Goal: Task Accomplishment & Management: Manage account settings

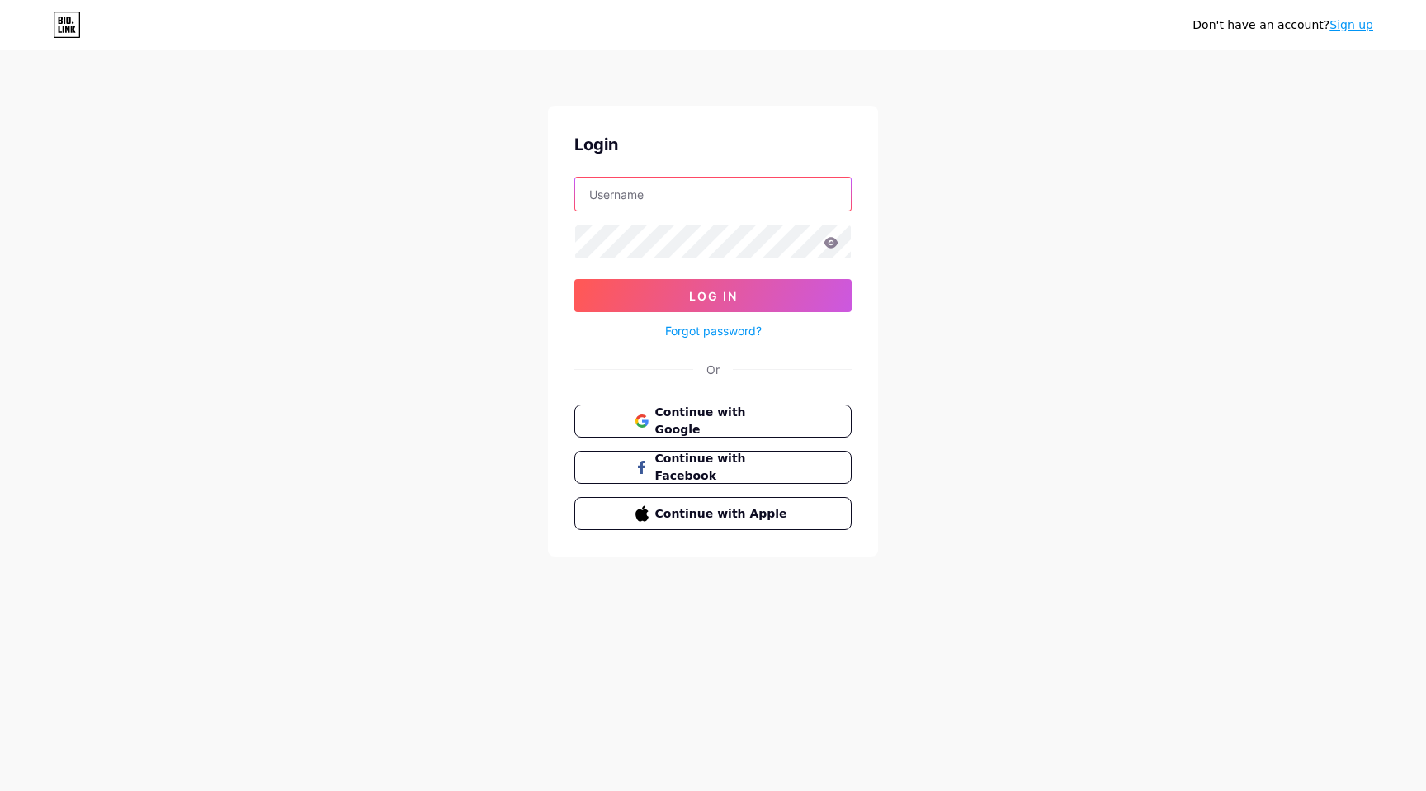
type input "[EMAIL_ADDRESS][DOMAIN_NAME]"
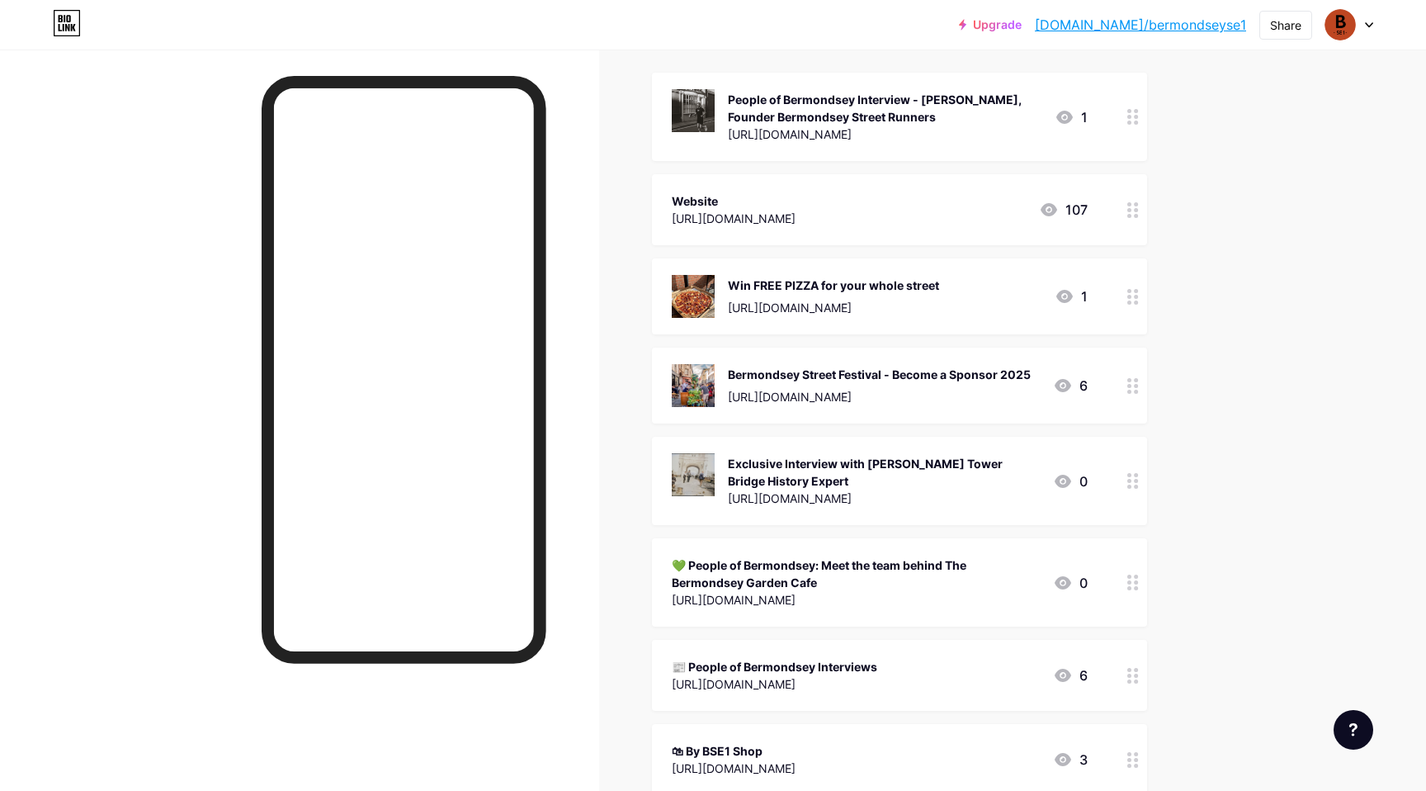
scroll to position [189, 0]
click at [1130, 299] on circle at bounding box center [1129, 301] width 4 height 4
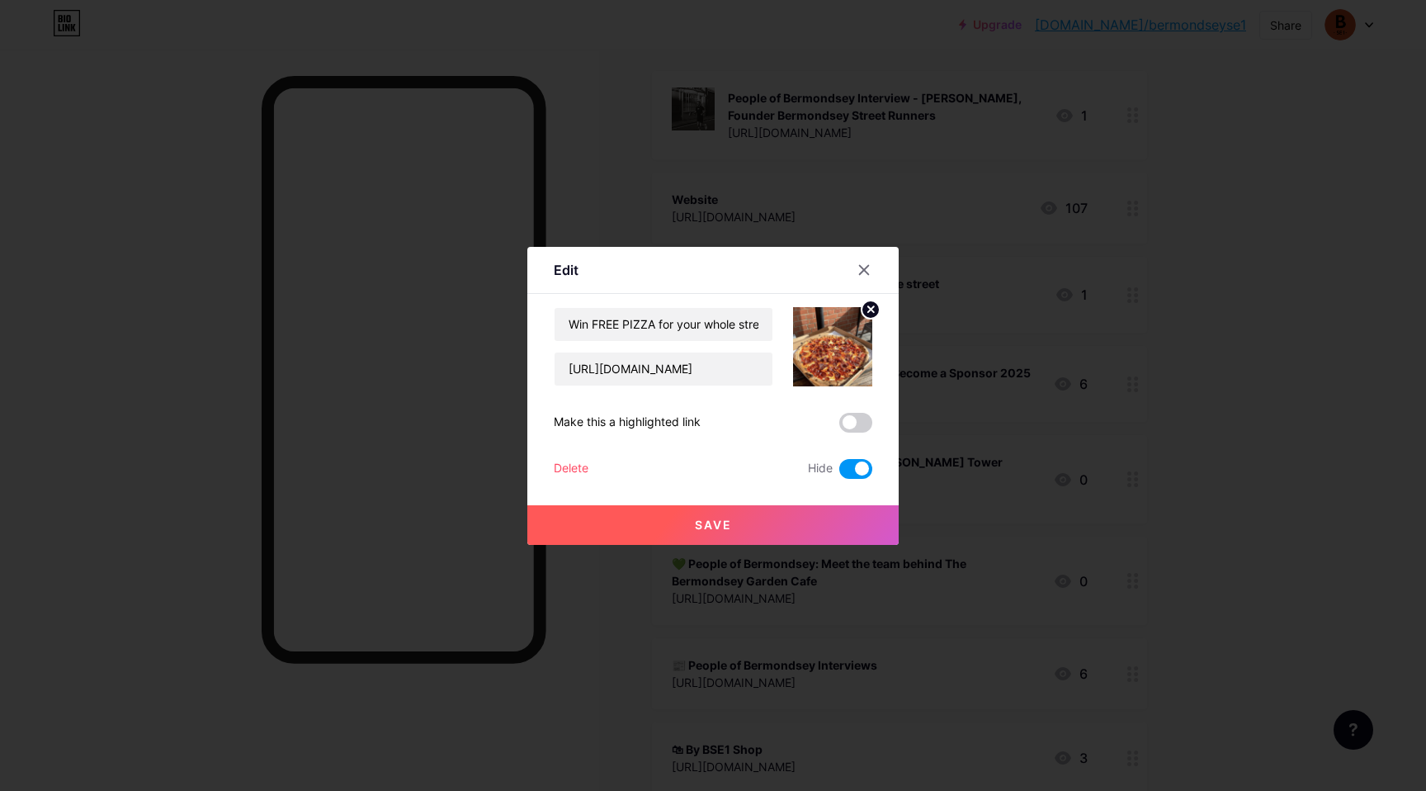
click at [578, 467] on div "Delete" at bounding box center [571, 469] width 35 height 20
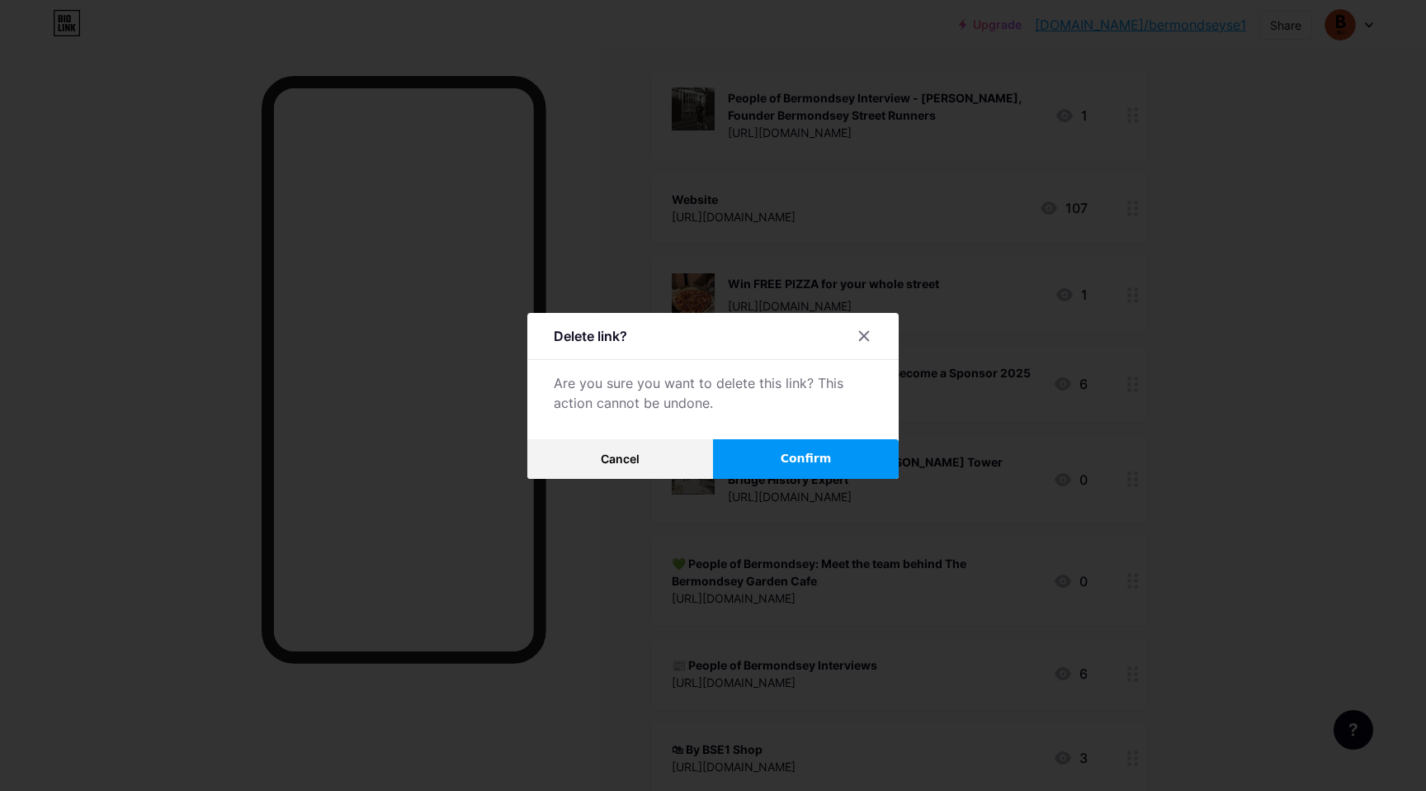
click at [810, 452] on span "Confirm" at bounding box center [806, 458] width 51 height 17
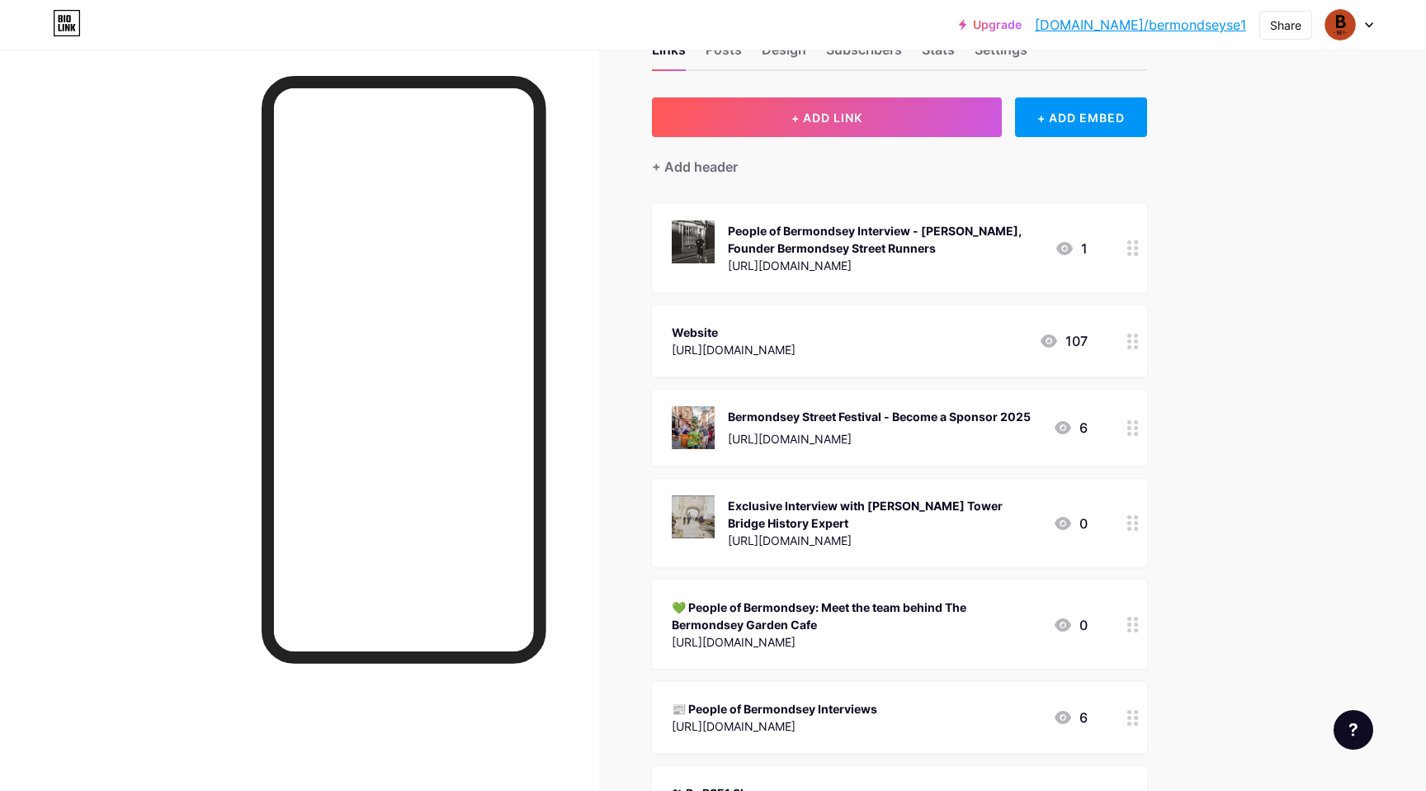
scroll to position [24, 0]
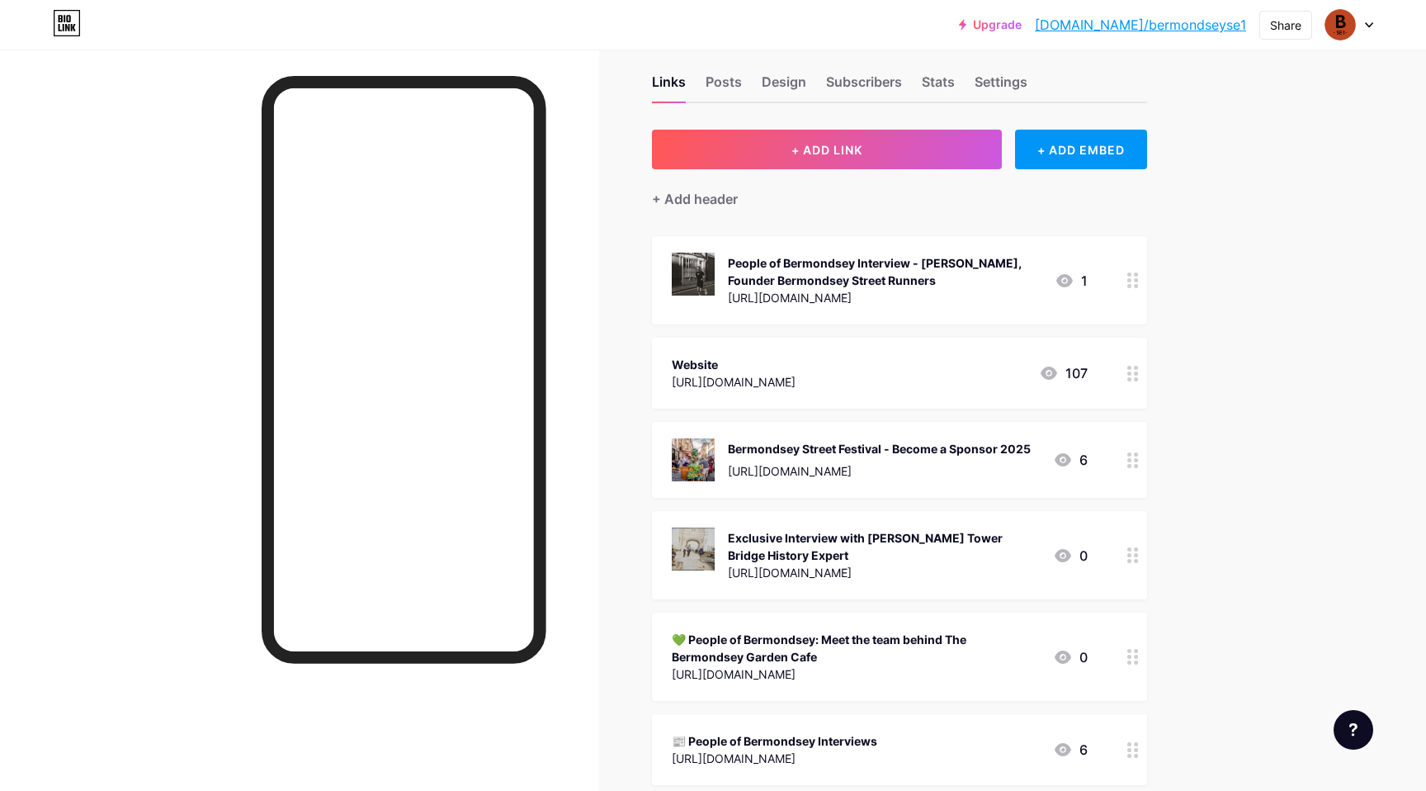
click at [1132, 463] on icon at bounding box center [1133, 460] width 12 height 16
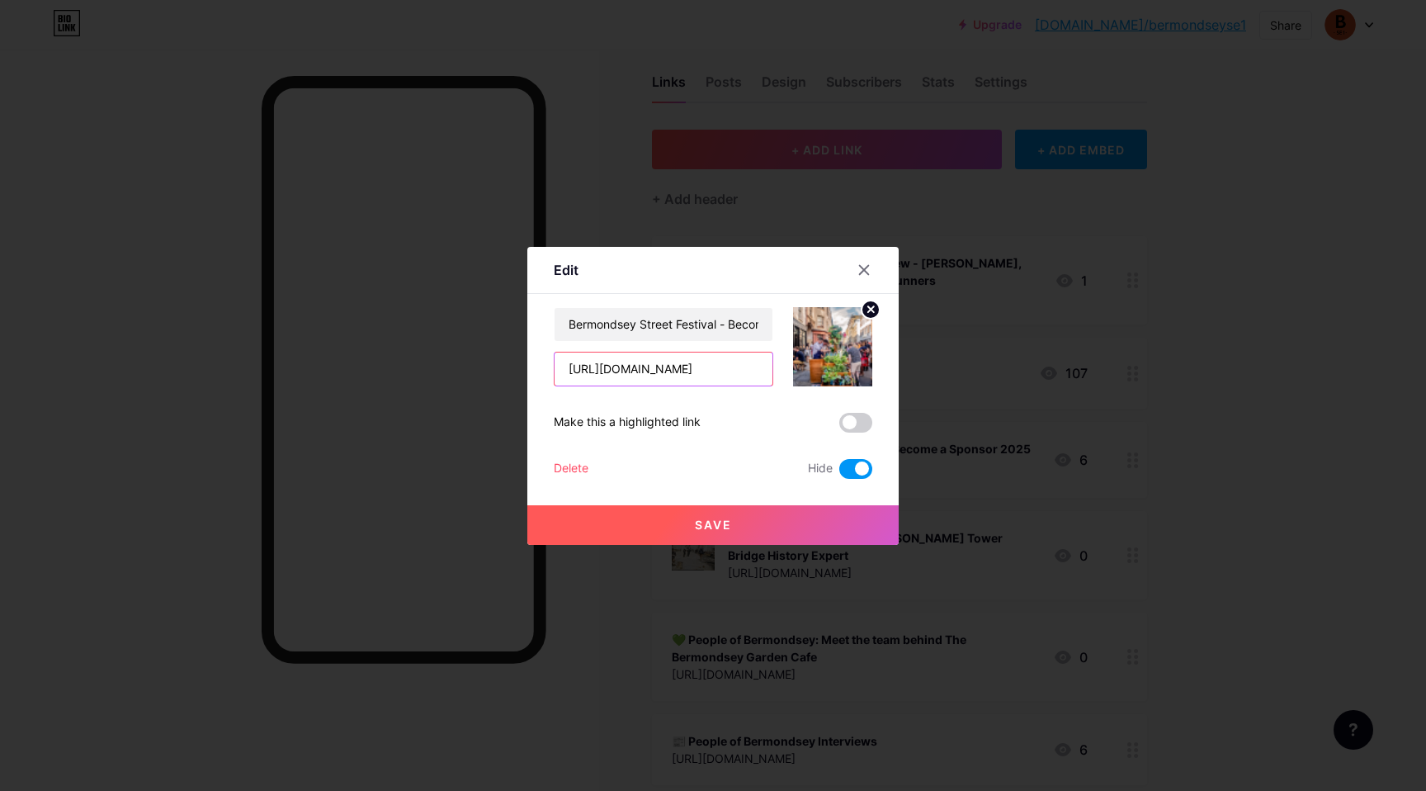
click at [607, 366] on input "[URL][DOMAIN_NAME]" at bounding box center [664, 368] width 218 height 33
type textarea "www"
click at [607, 366] on input "[URL][DOMAIN_NAME]" at bounding box center [664, 368] width 218 height 33
click at [617, 327] on input "Bermondsey Street Festival - Become a Sponsor 2025" at bounding box center [664, 324] width 218 height 33
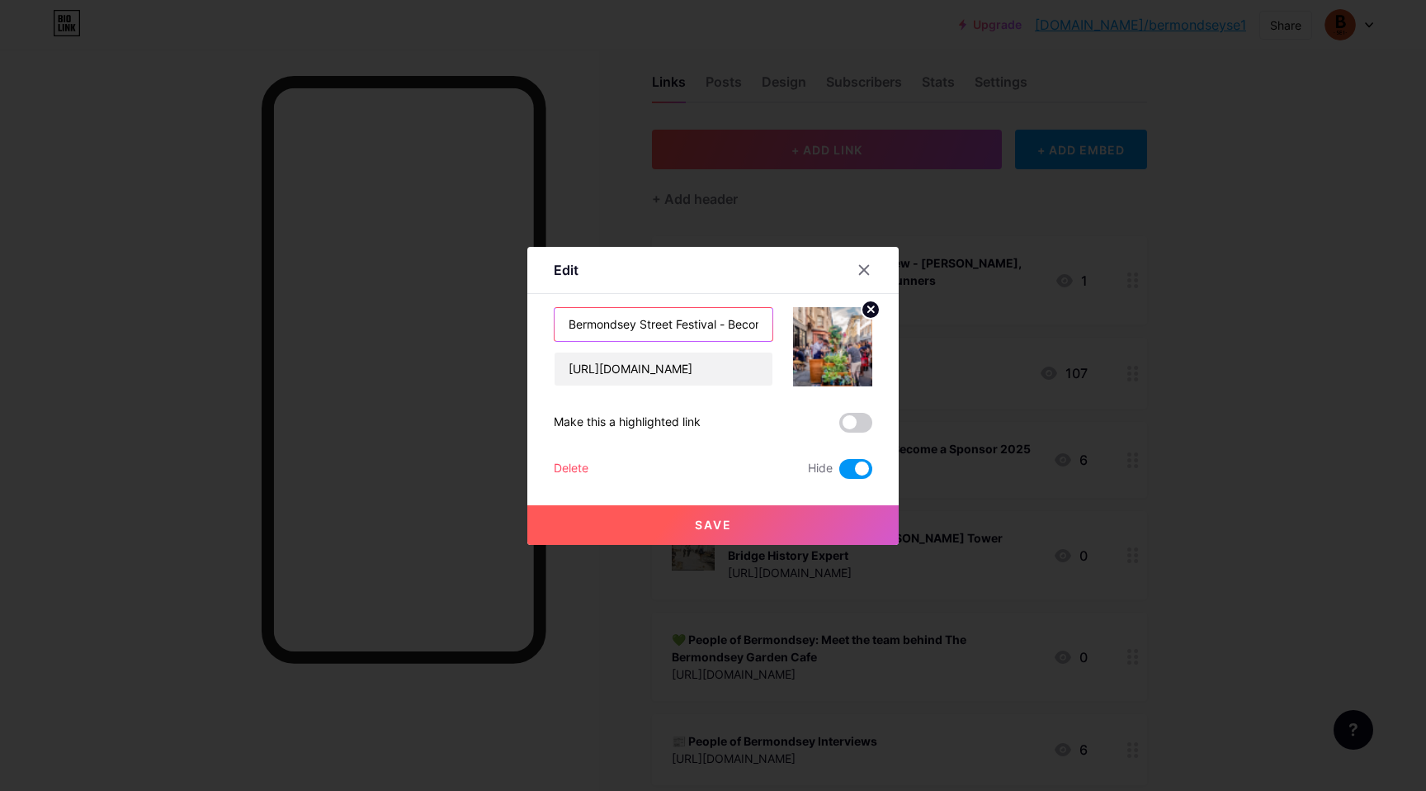
click at [617, 327] on input "Bermondsey Street Festival - Become a Sponsor 2025" at bounding box center [664, 324] width 218 height 33
paste input "Secret Gigs @ Sofar Sounds Returns to SE1 This October"
type input "Secret Gigs @ Sofar Sounds Returns to SE1 This October"
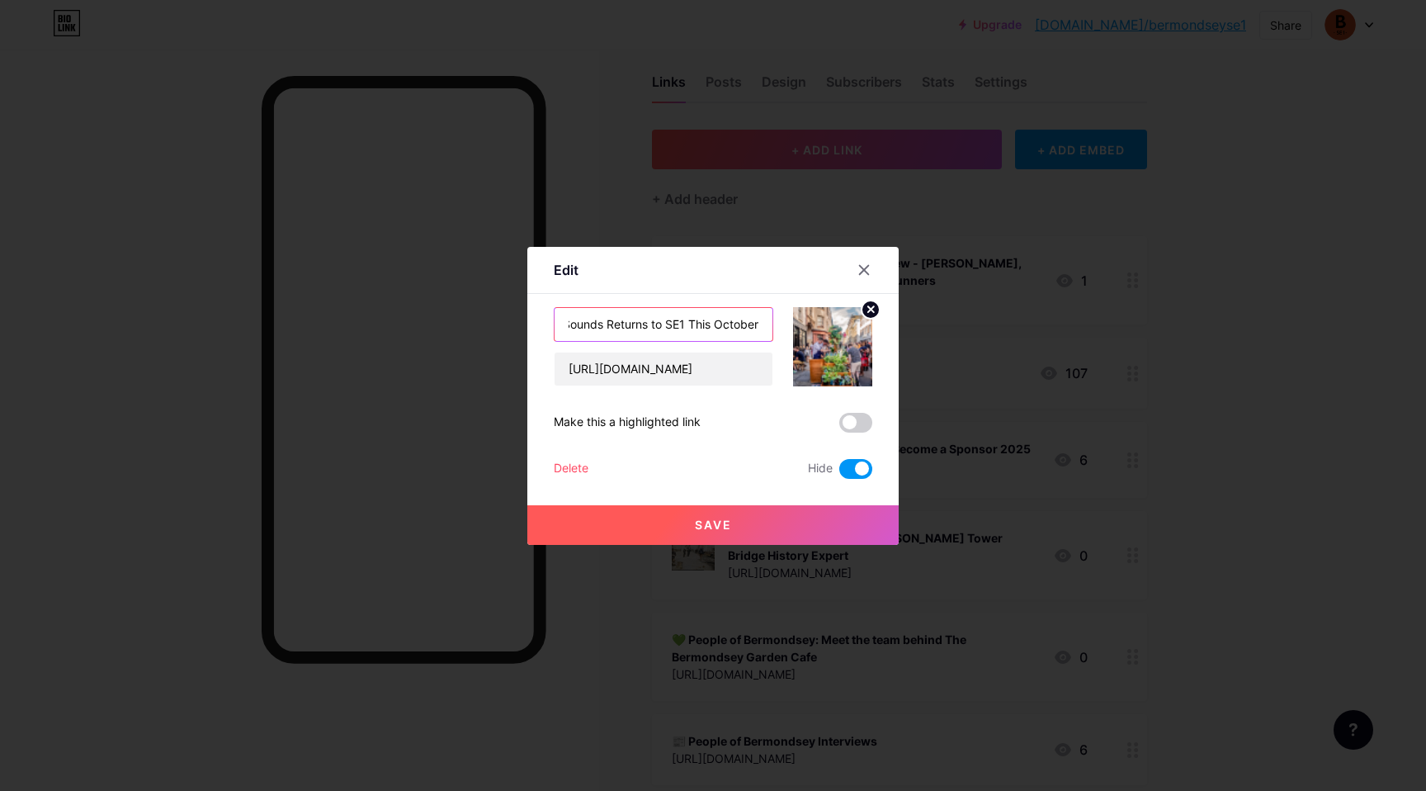
scroll to position [0, 0]
click at [620, 373] on input "[URL][DOMAIN_NAME]" at bounding box center [664, 368] width 218 height 33
paste input "article/sofar-sounds-[GEOGRAPHIC_DATA]-october-2025"
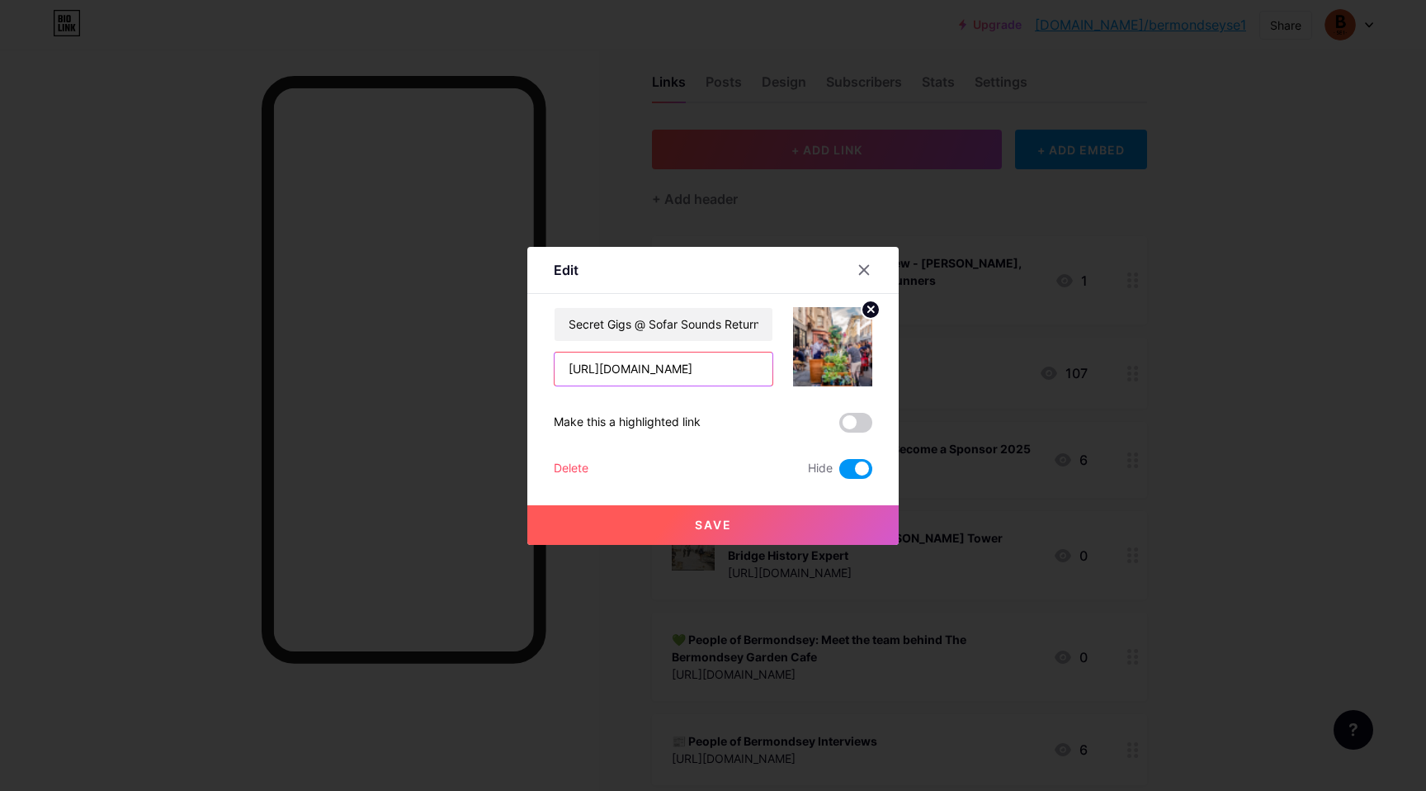
scroll to position [0, 267]
type input "[URL][DOMAIN_NAME]"
click at [716, 526] on span "Save" at bounding box center [713, 524] width 37 height 14
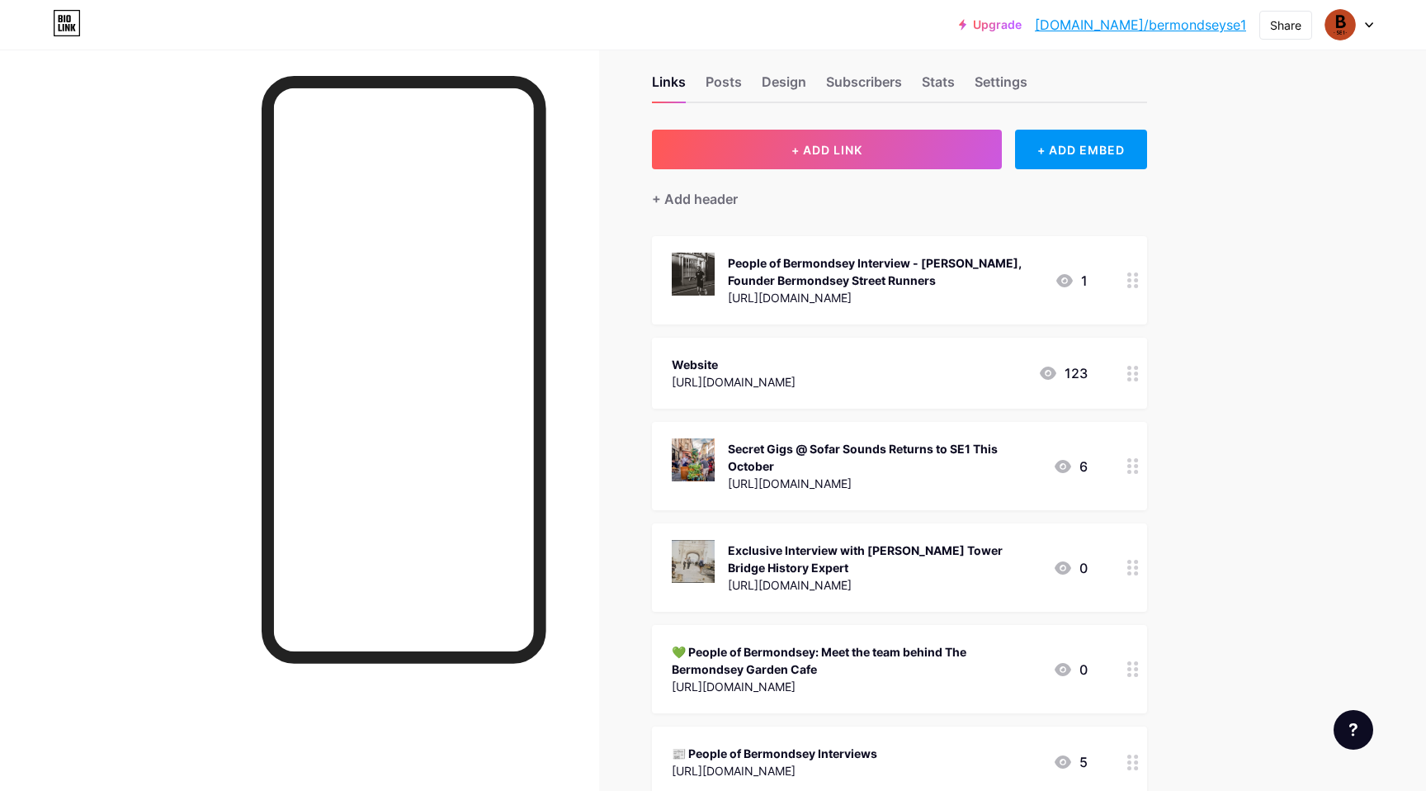
click at [1135, 470] on circle at bounding box center [1136, 472] width 4 height 4
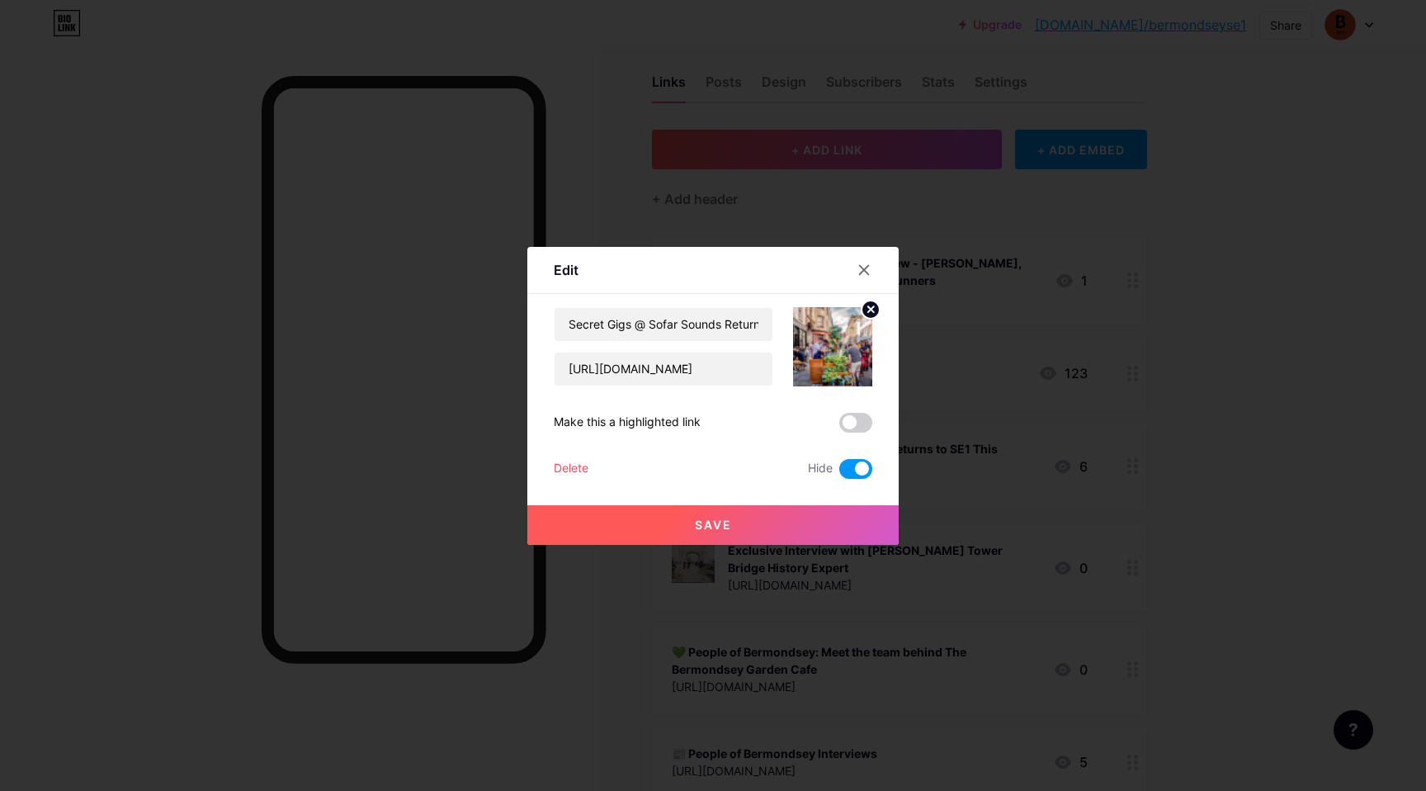
click at [835, 342] on img at bounding box center [832, 346] width 79 height 79
click at [863, 311] on circle at bounding box center [870, 309] width 18 height 18
click at [832, 341] on rect at bounding box center [829, 335] width 26 height 26
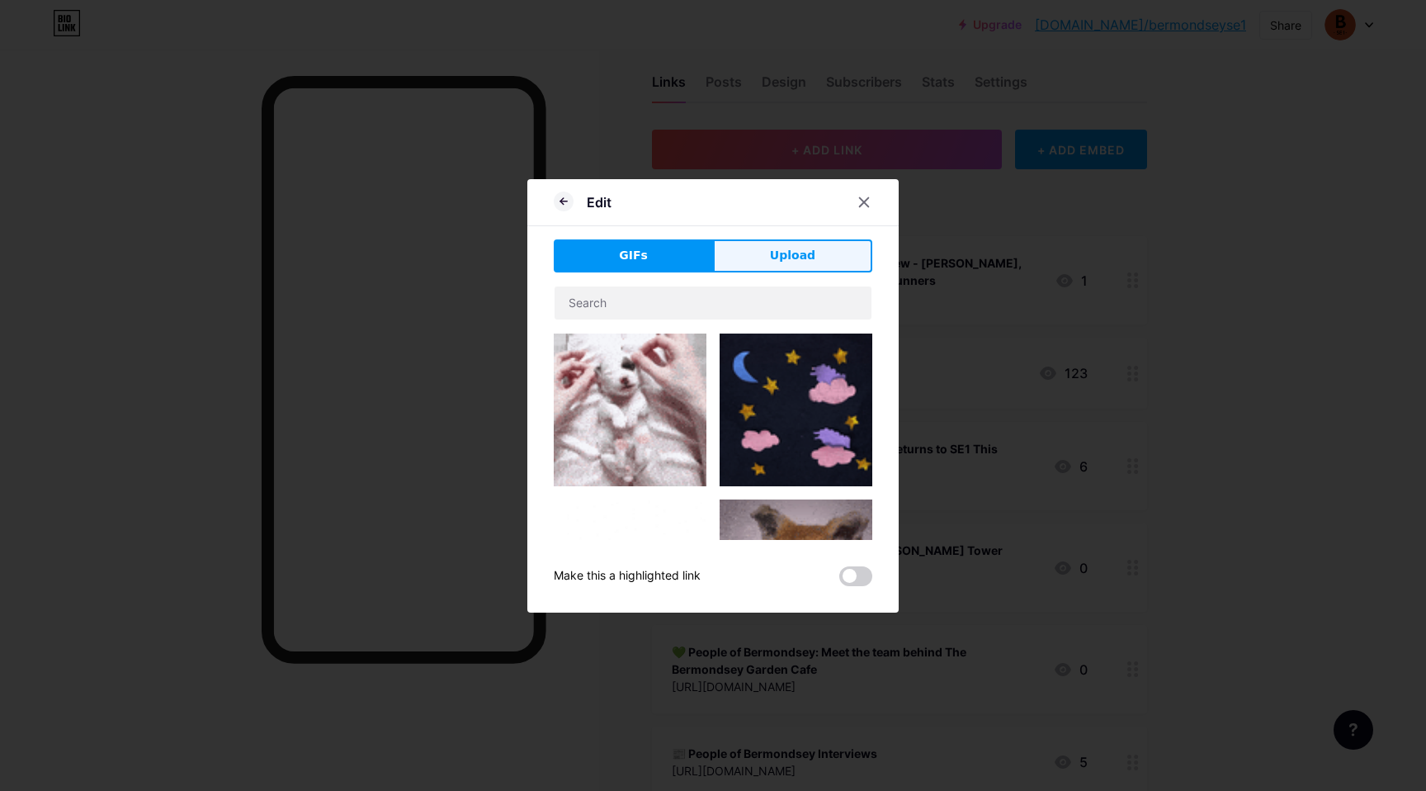
click at [786, 245] on button "Upload" at bounding box center [792, 255] width 159 height 33
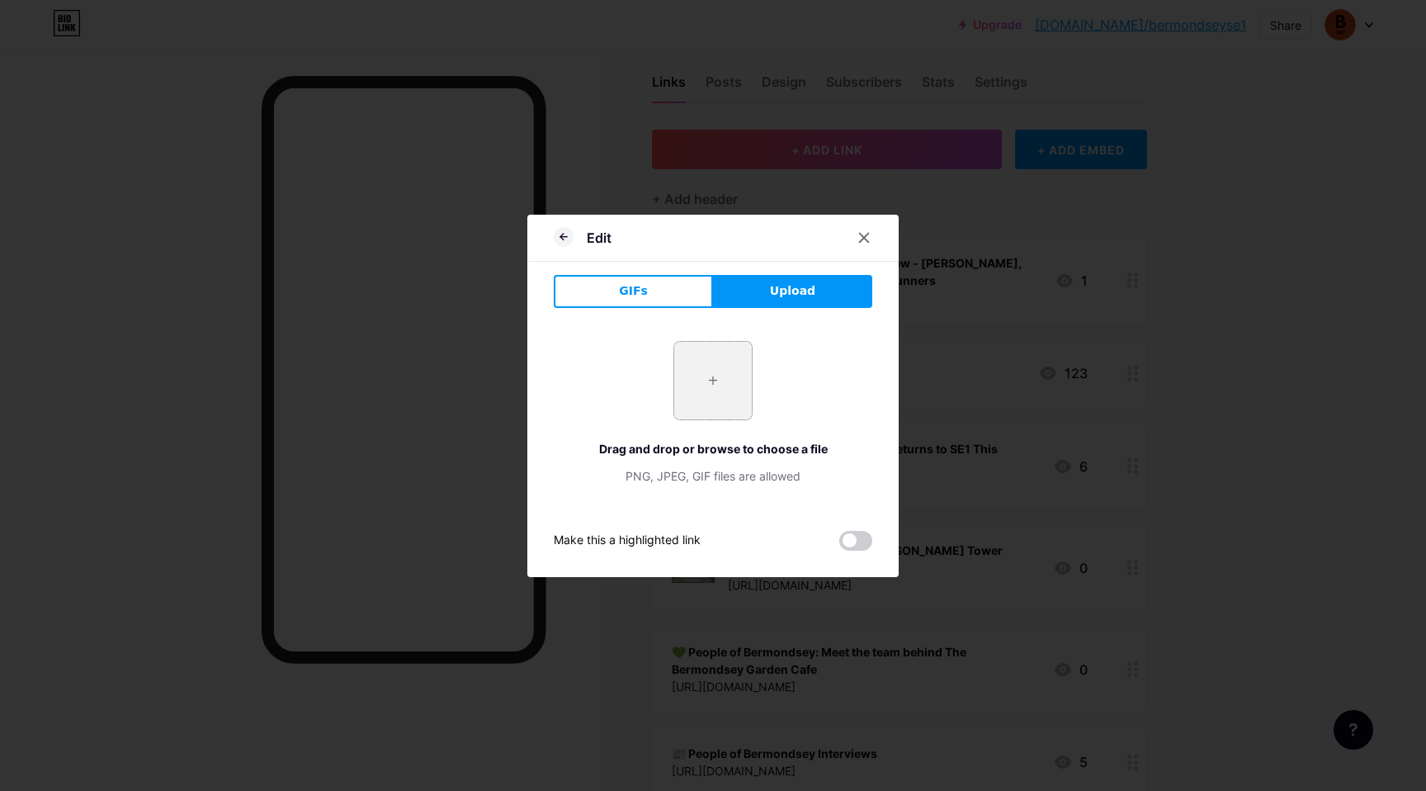
click at [721, 361] on input "file" at bounding box center [713, 381] width 78 height 78
type input "C:\fakepath\Screenshot [DATE] 15.51.10.png"
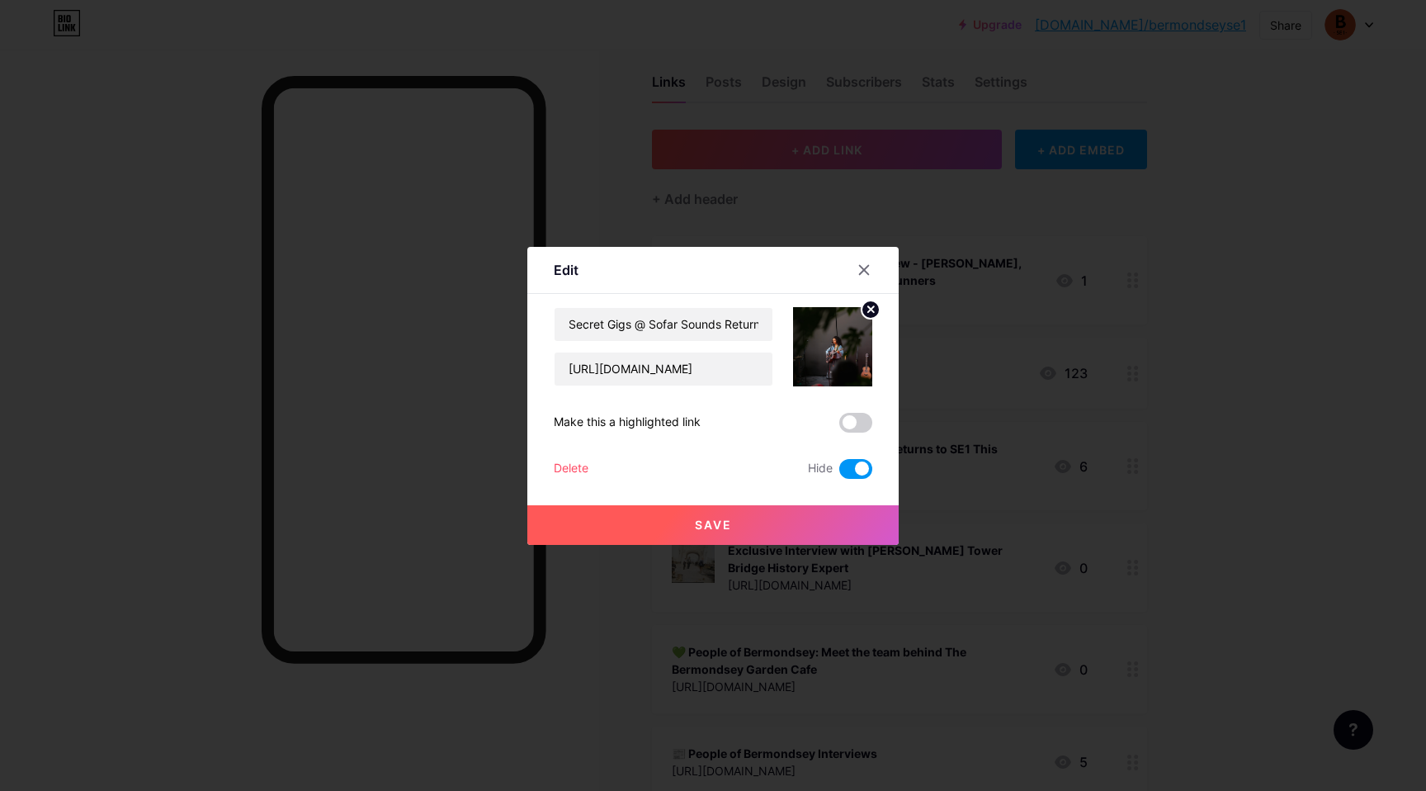
click at [696, 527] on span "Save" at bounding box center [713, 524] width 37 height 14
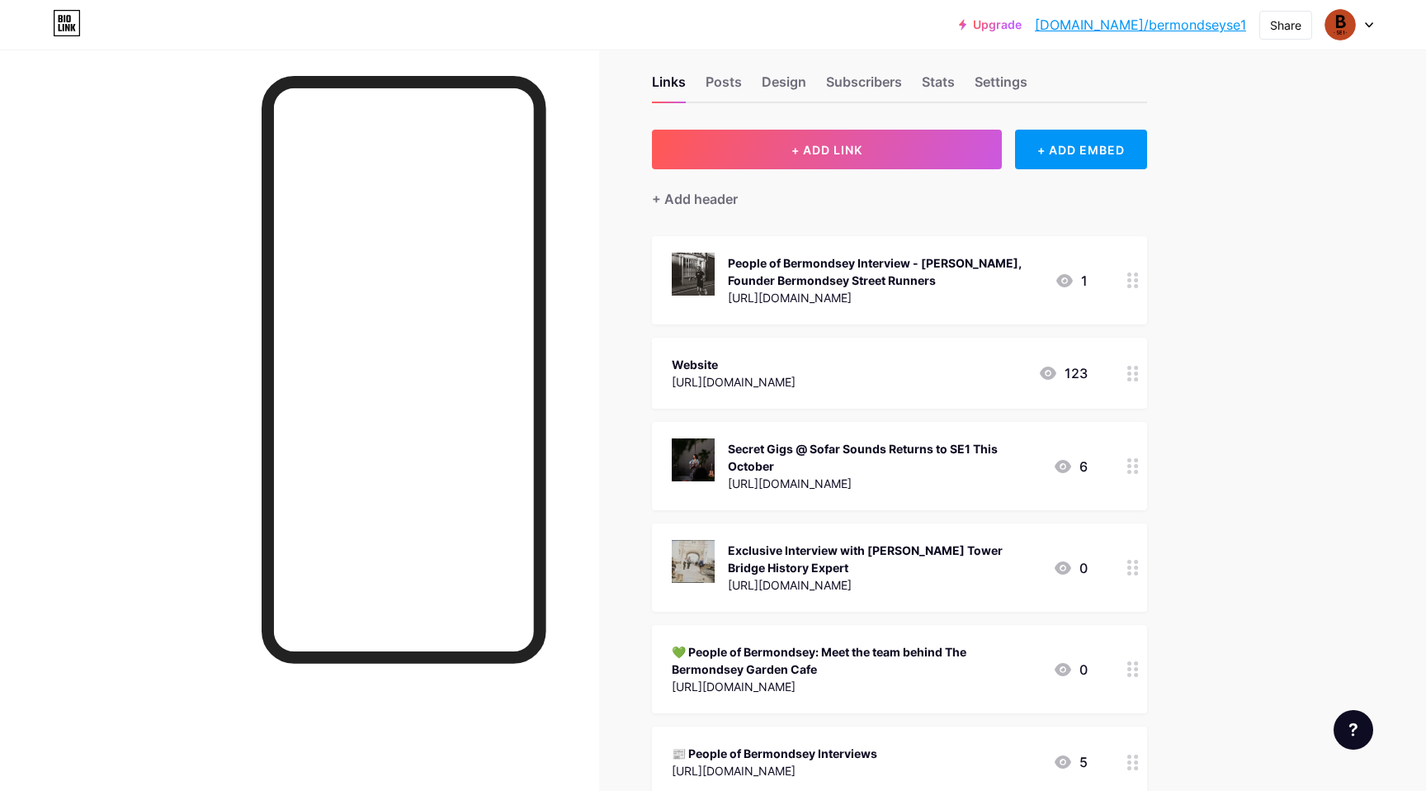
click at [1135, 566] on circle at bounding box center [1136, 567] width 4 height 4
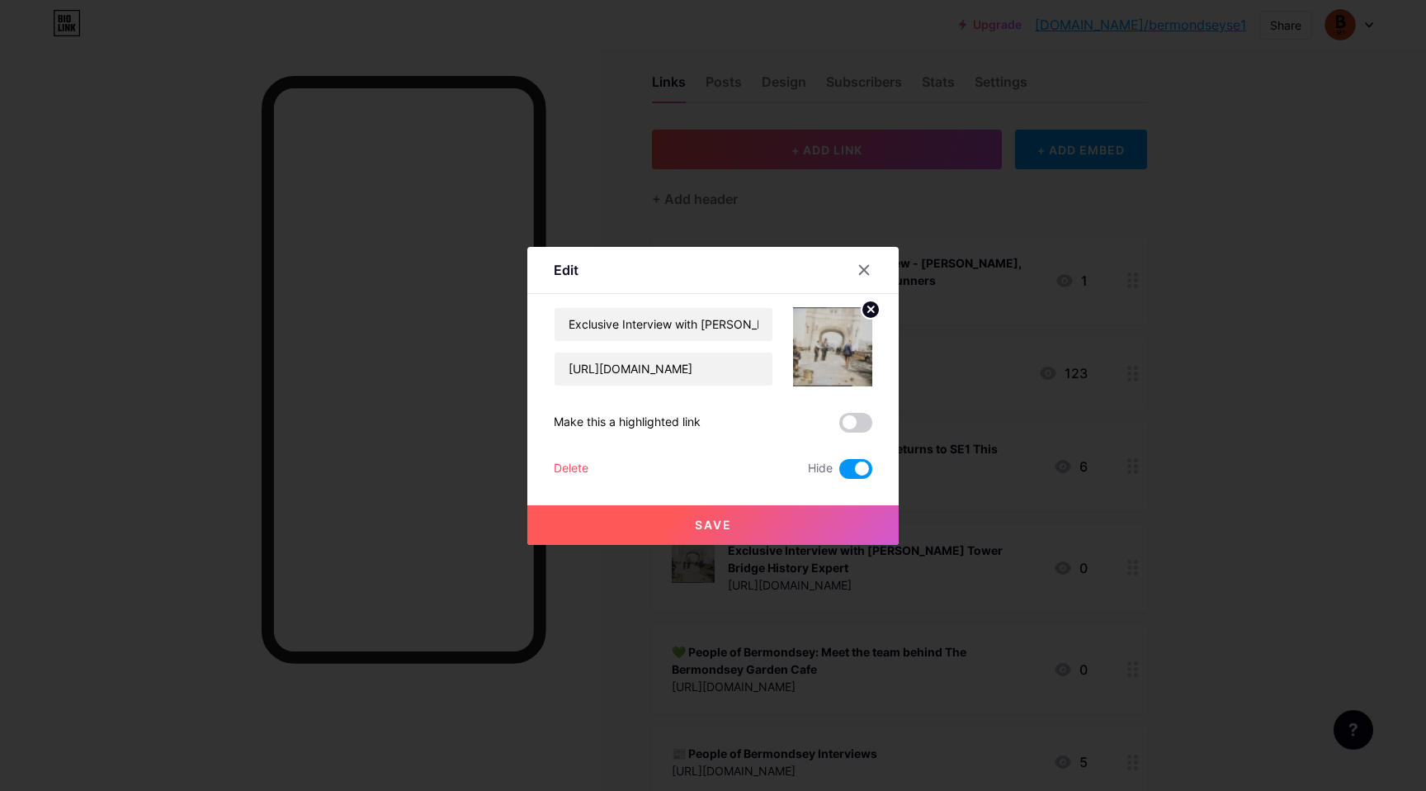
click at [583, 469] on div "Delete" at bounding box center [571, 469] width 35 height 20
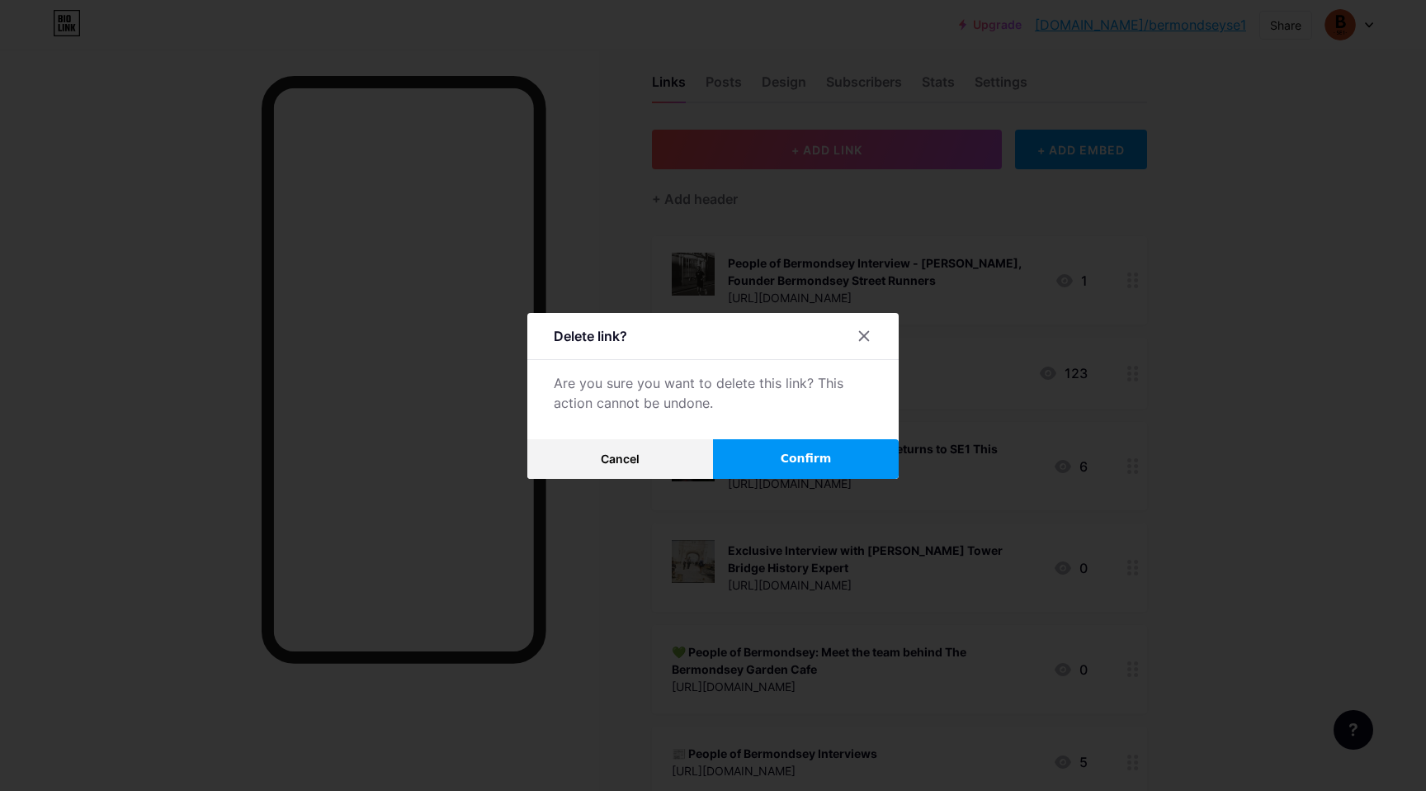
click at [825, 465] on span "Confirm" at bounding box center [806, 458] width 51 height 17
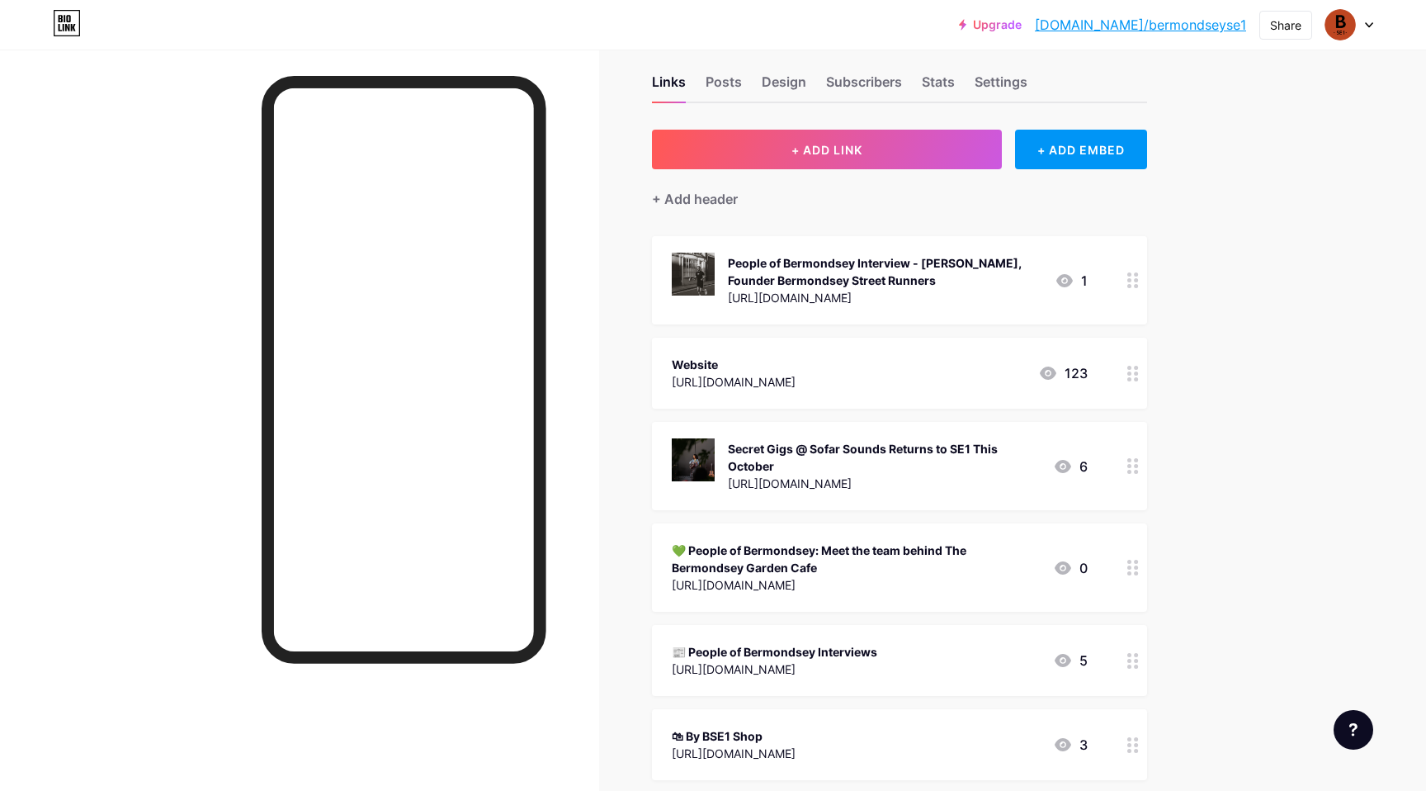
click at [1130, 573] on icon at bounding box center [1133, 567] width 12 height 16
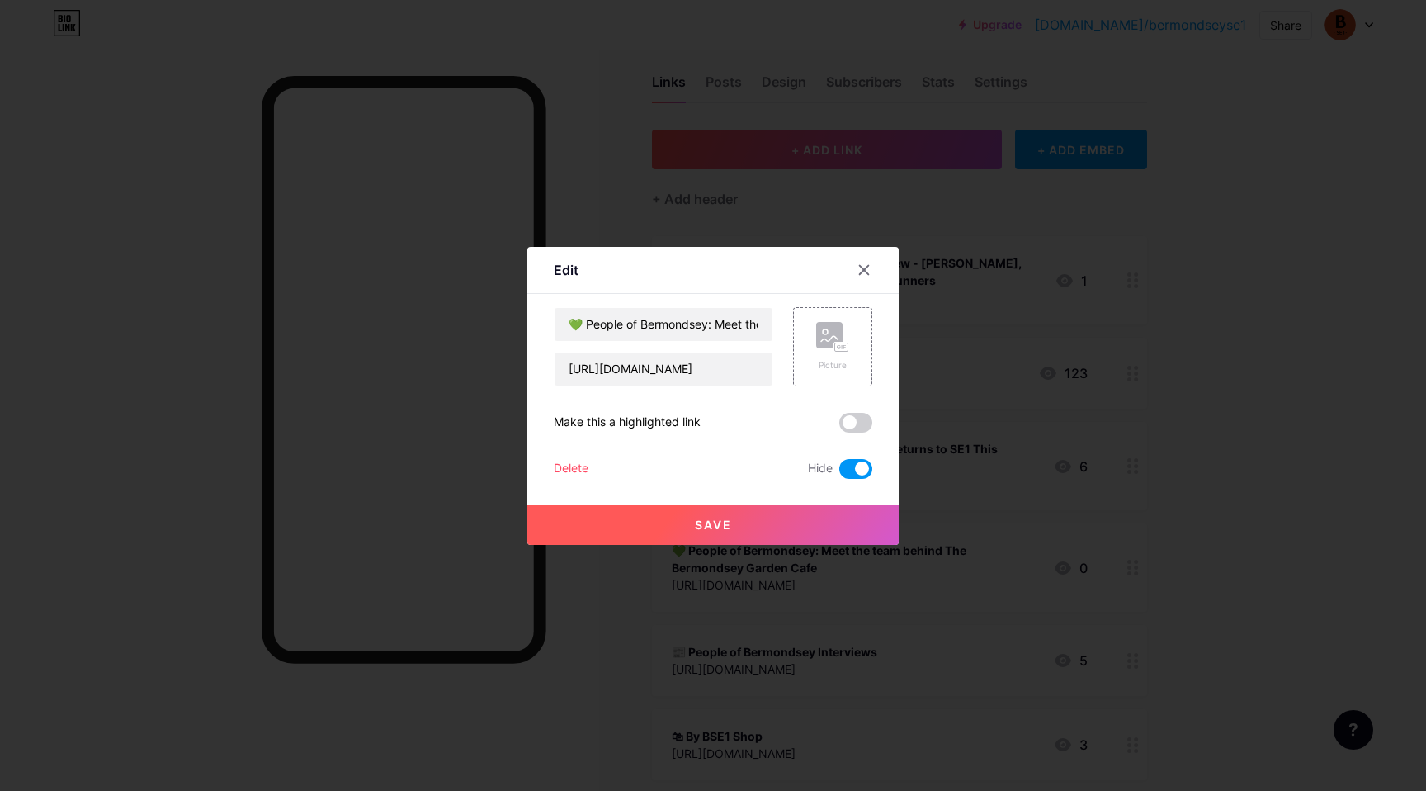
click at [578, 470] on div "Delete" at bounding box center [571, 469] width 35 height 20
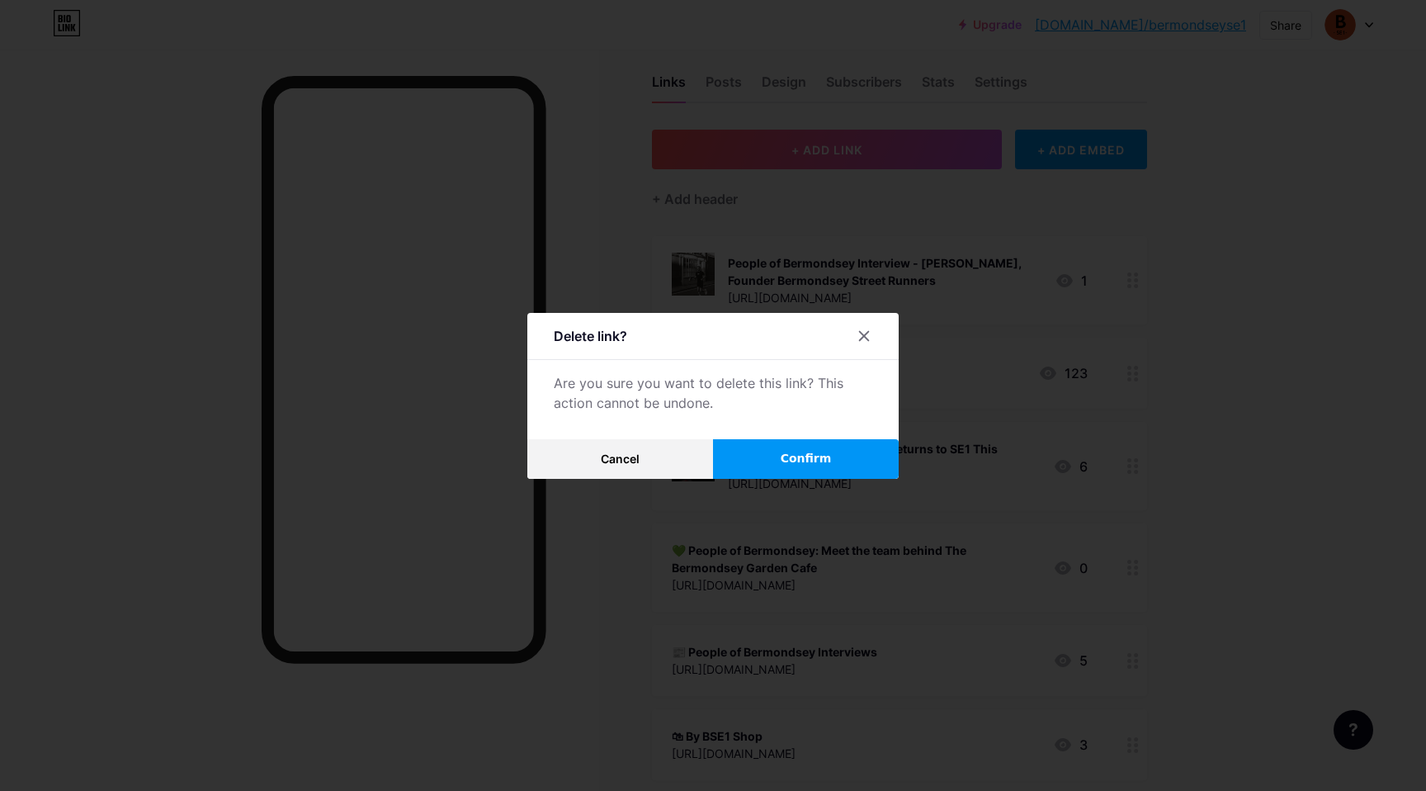
click at [844, 461] on button "Confirm" at bounding box center [806, 459] width 186 height 40
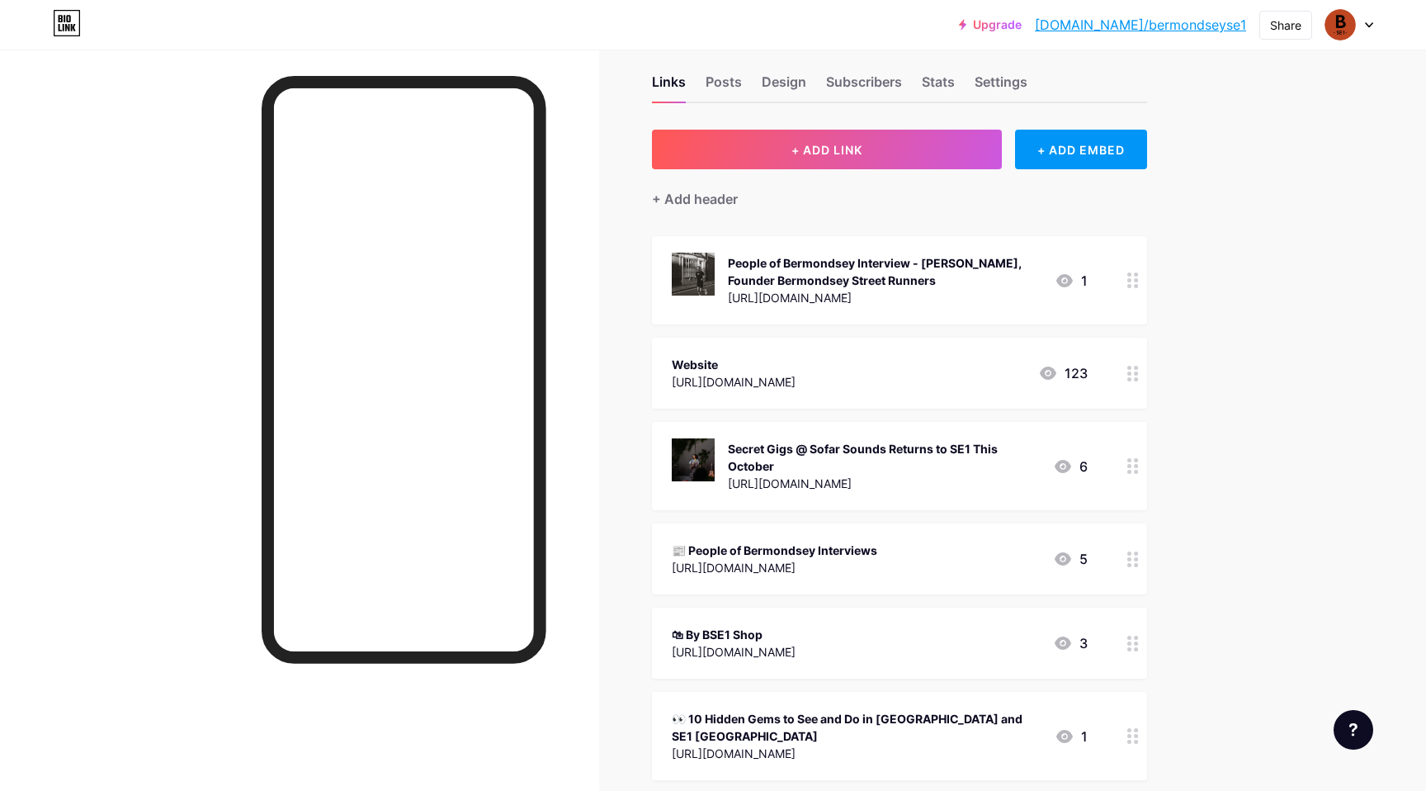
click at [1135, 652] on div at bounding box center [1133, 642] width 28 height 71
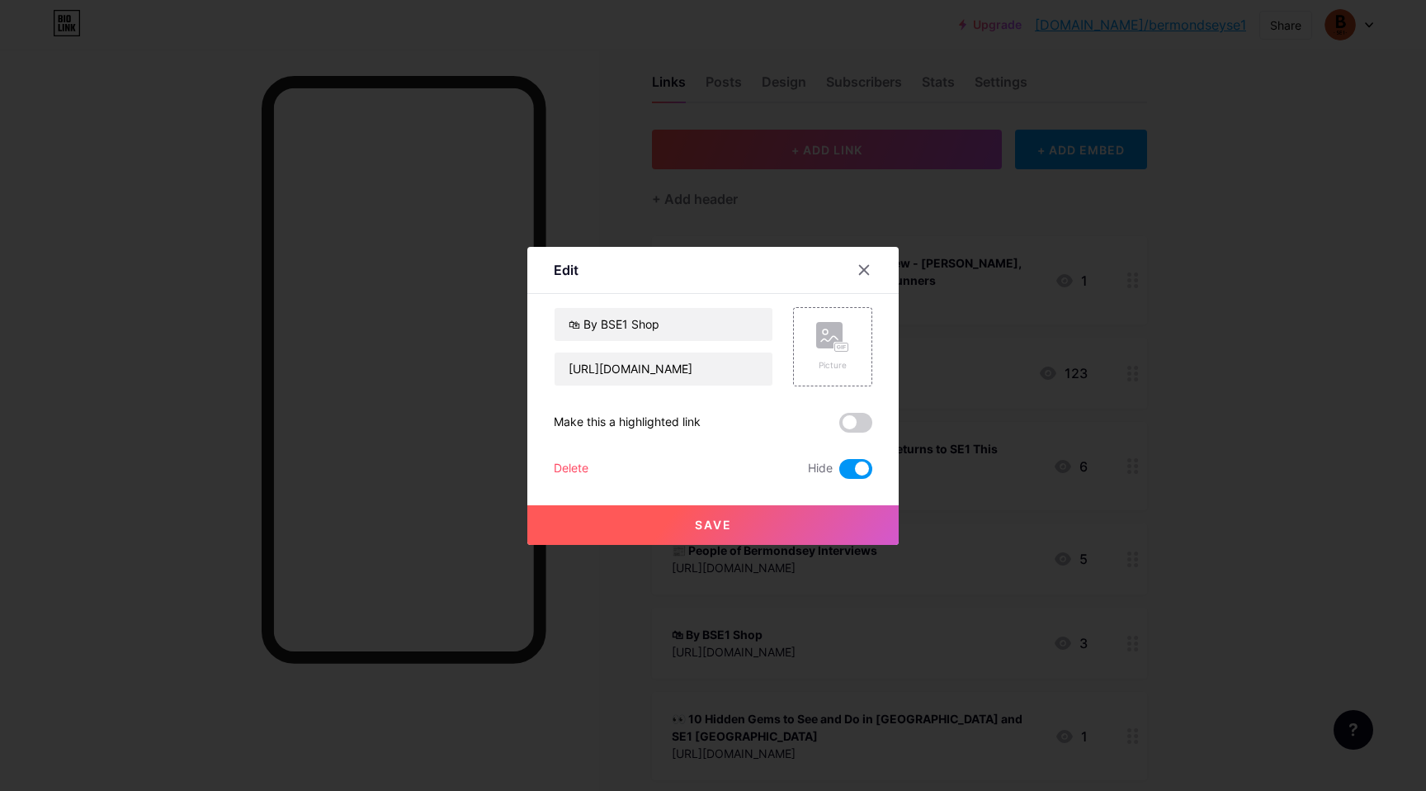
click at [575, 466] on div "Delete" at bounding box center [571, 469] width 35 height 20
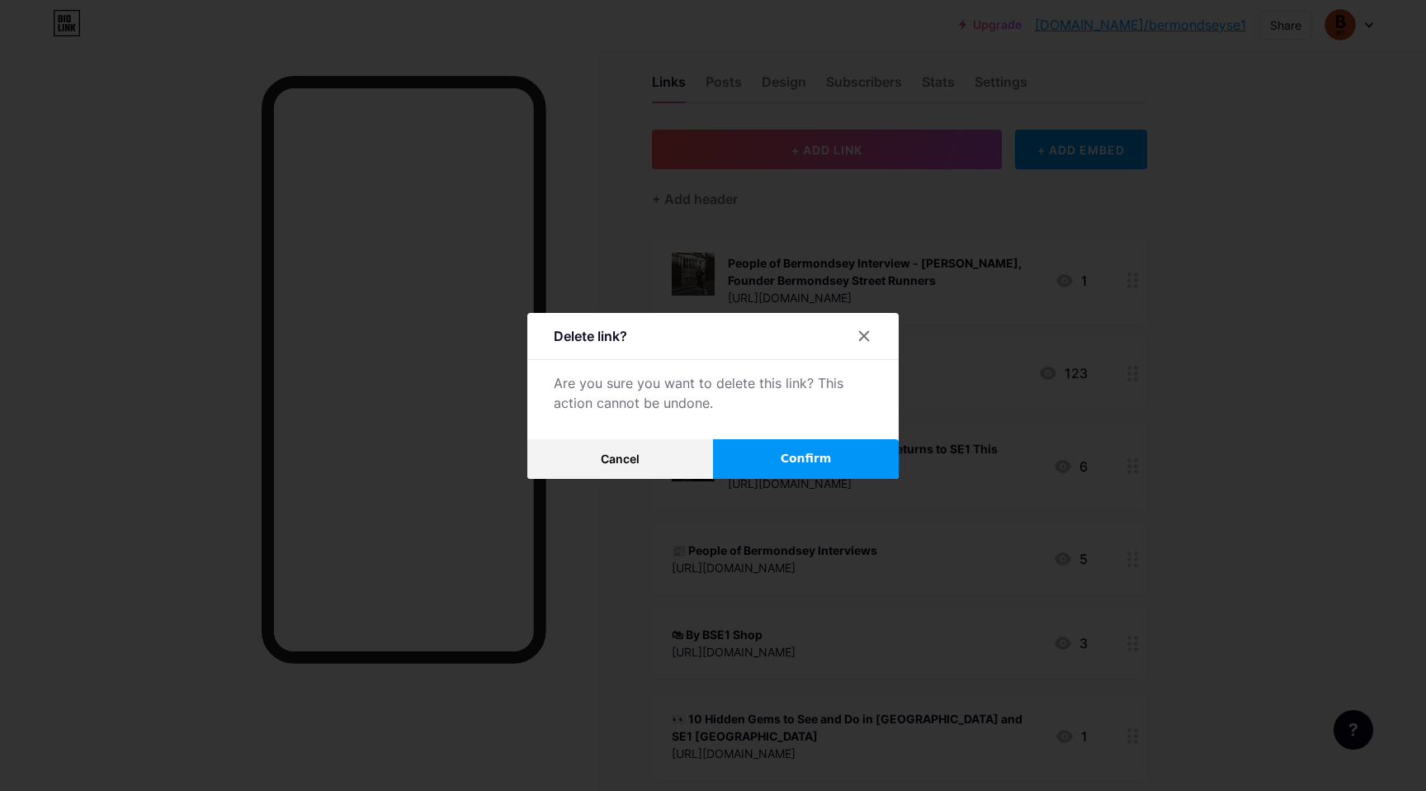
click at [781, 466] on button "Confirm" at bounding box center [806, 459] width 186 height 40
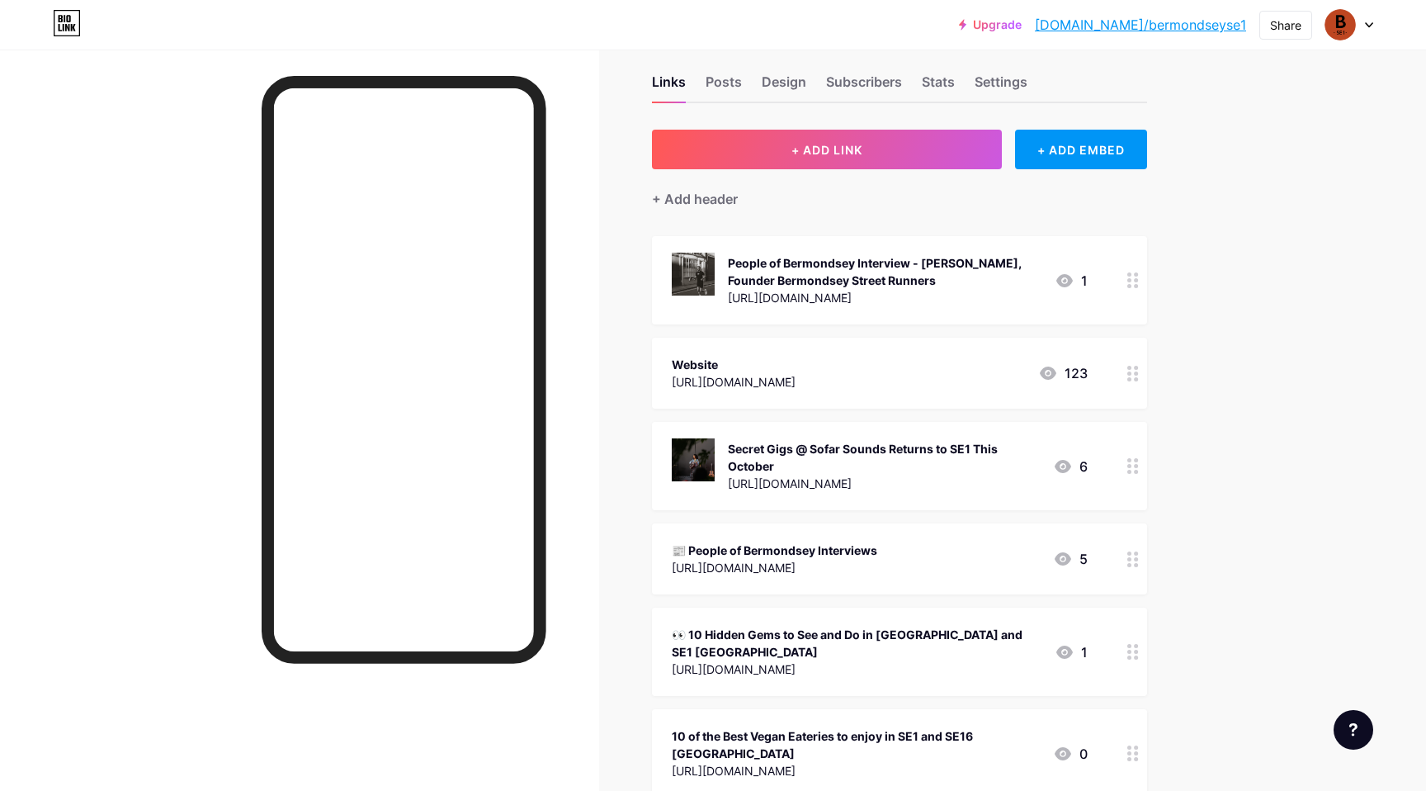
drag, startPoint x: 918, startPoint y: 466, endPoint x: 1196, endPoint y: 483, distance: 277.7
click at [1196, 483] on div "Links Posts Design Subscribers Stats Settings + ADD LINK + ADD EMBED + Add head…" at bounding box center [608, 592] width 1216 height 1132
click at [1256, 428] on div "Upgrade [DOMAIN_NAME]/[PERSON_NAME]... [DOMAIN_NAME]/bermondseyse1 Share Switch…" at bounding box center [713, 567] width 1426 height 1182
